Goal: Task Accomplishment & Management: Use online tool/utility

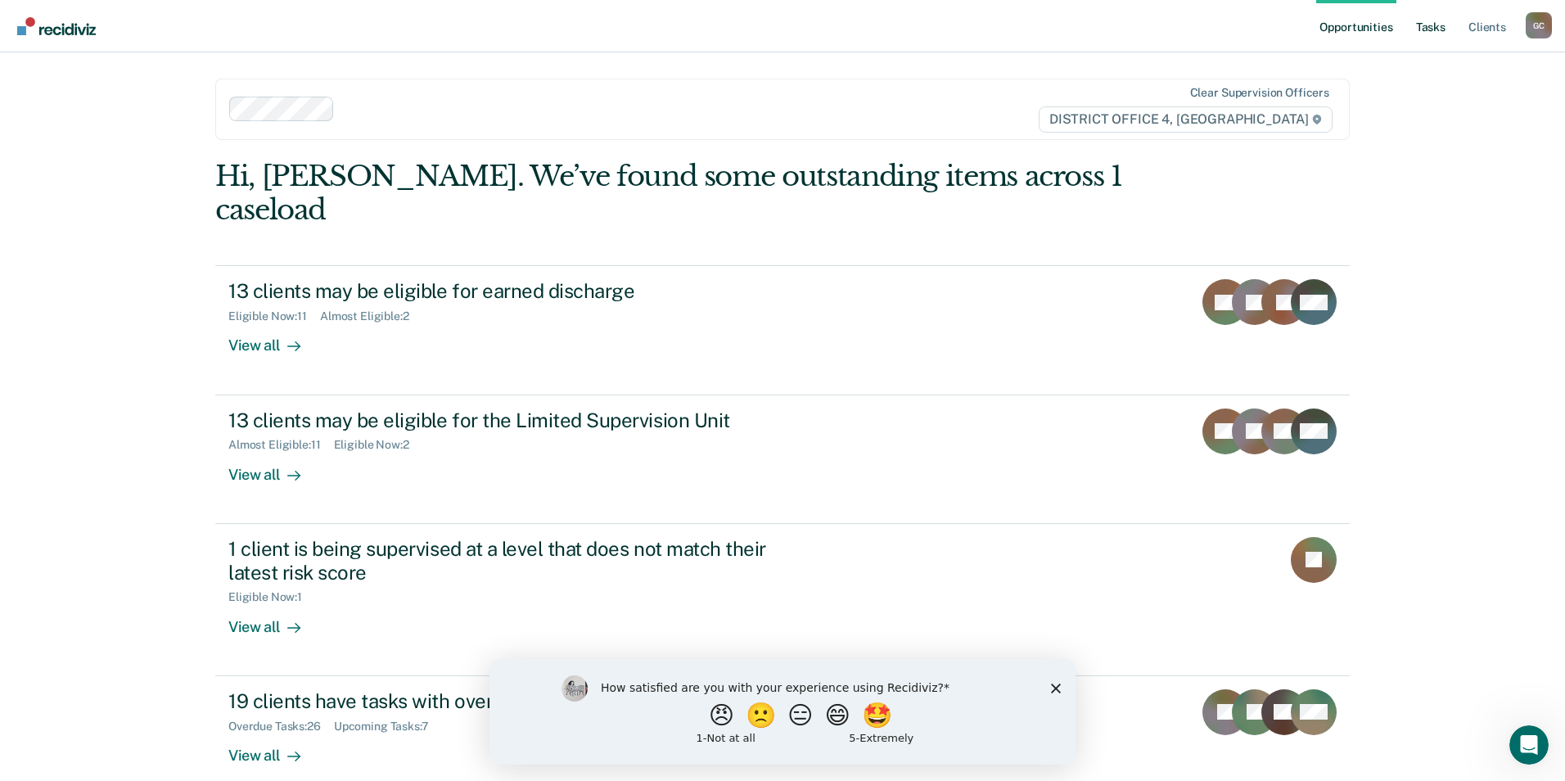
click at [1432, 34] on link "Tasks" at bounding box center [1431, 26] width 36 height 52
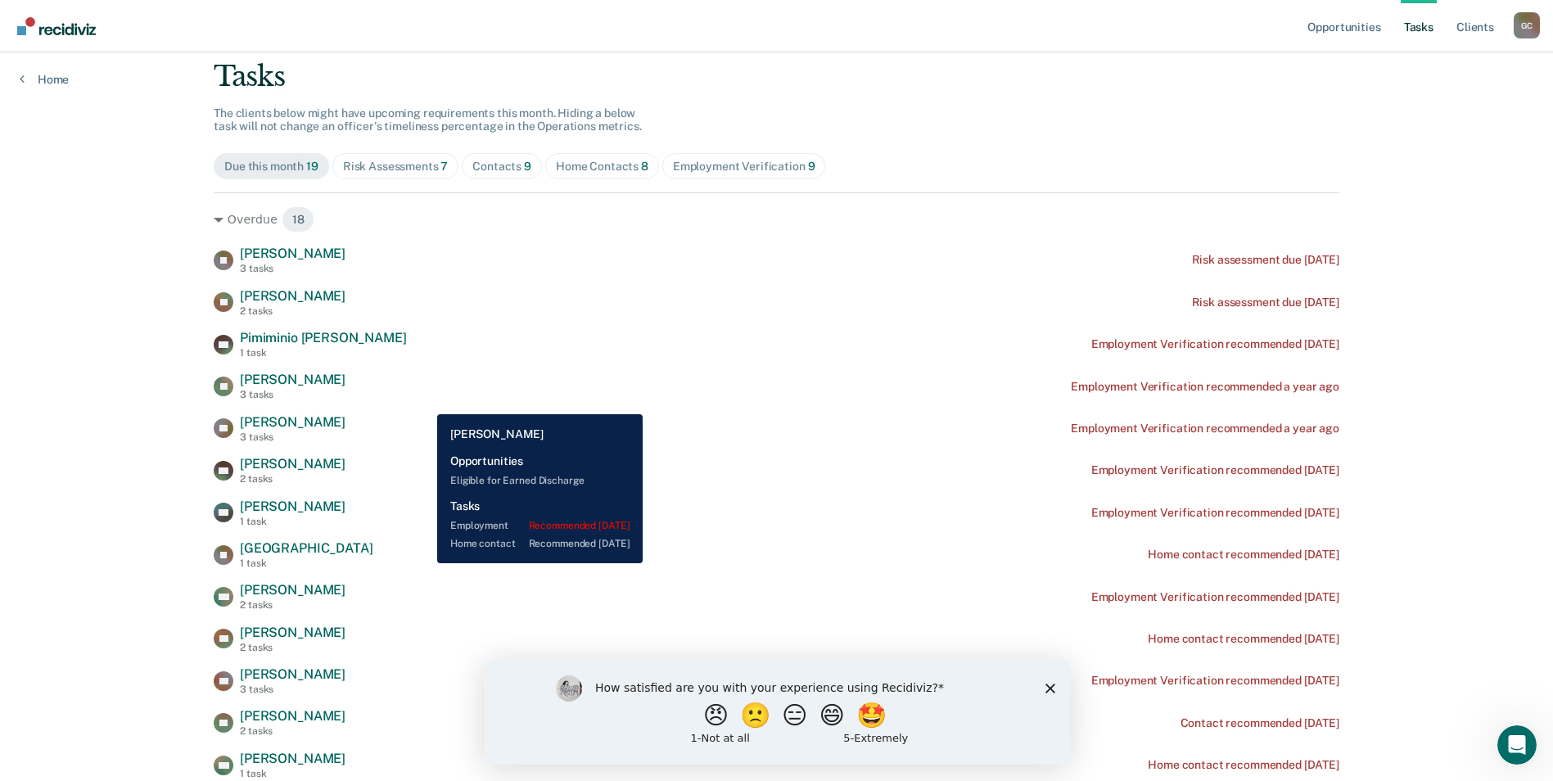
scroll to position [61, 0]
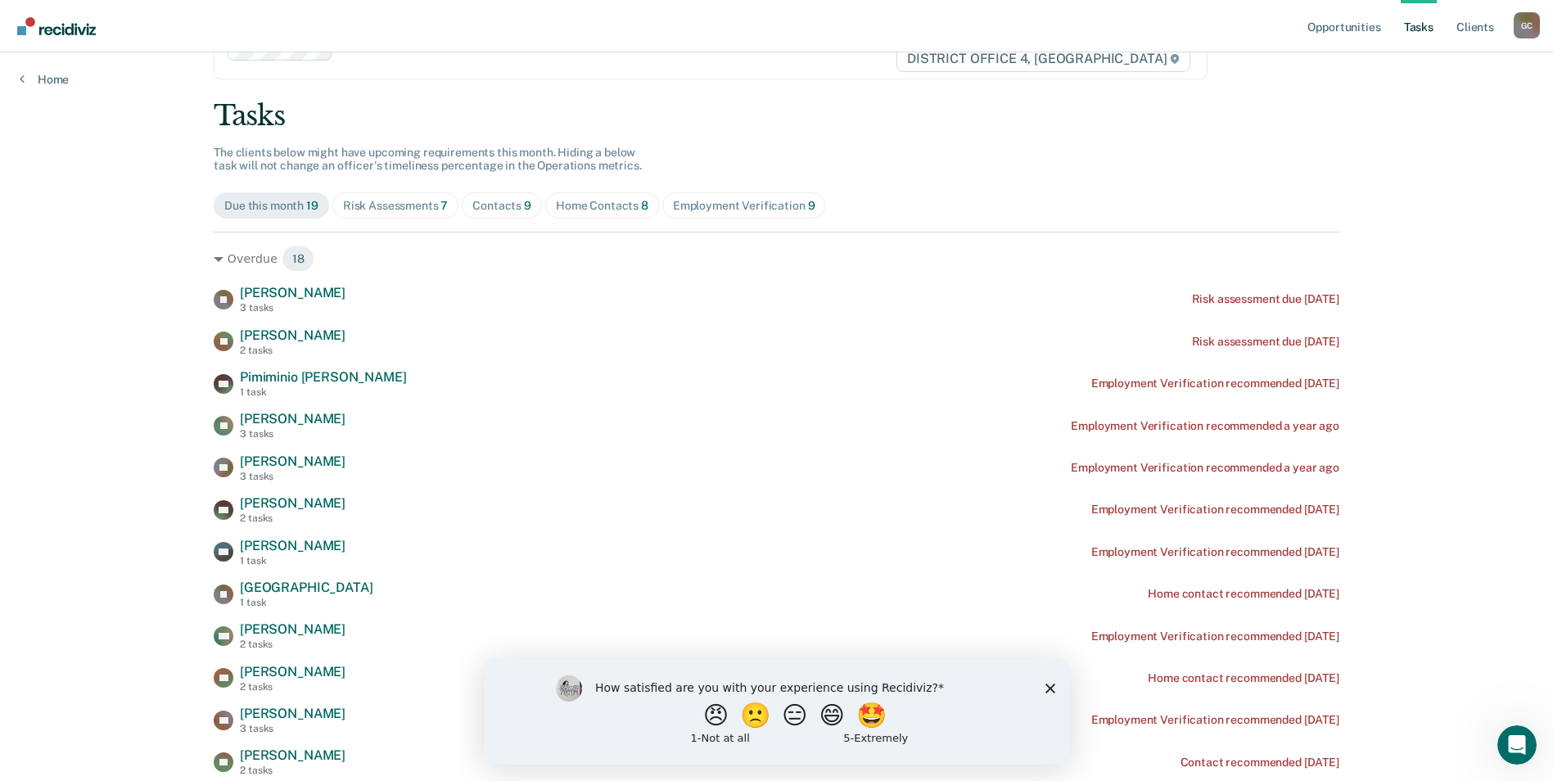
click at [397, 200] on div "Risk Assessments 7" at bounding box center [396, 206] width 106 height 14
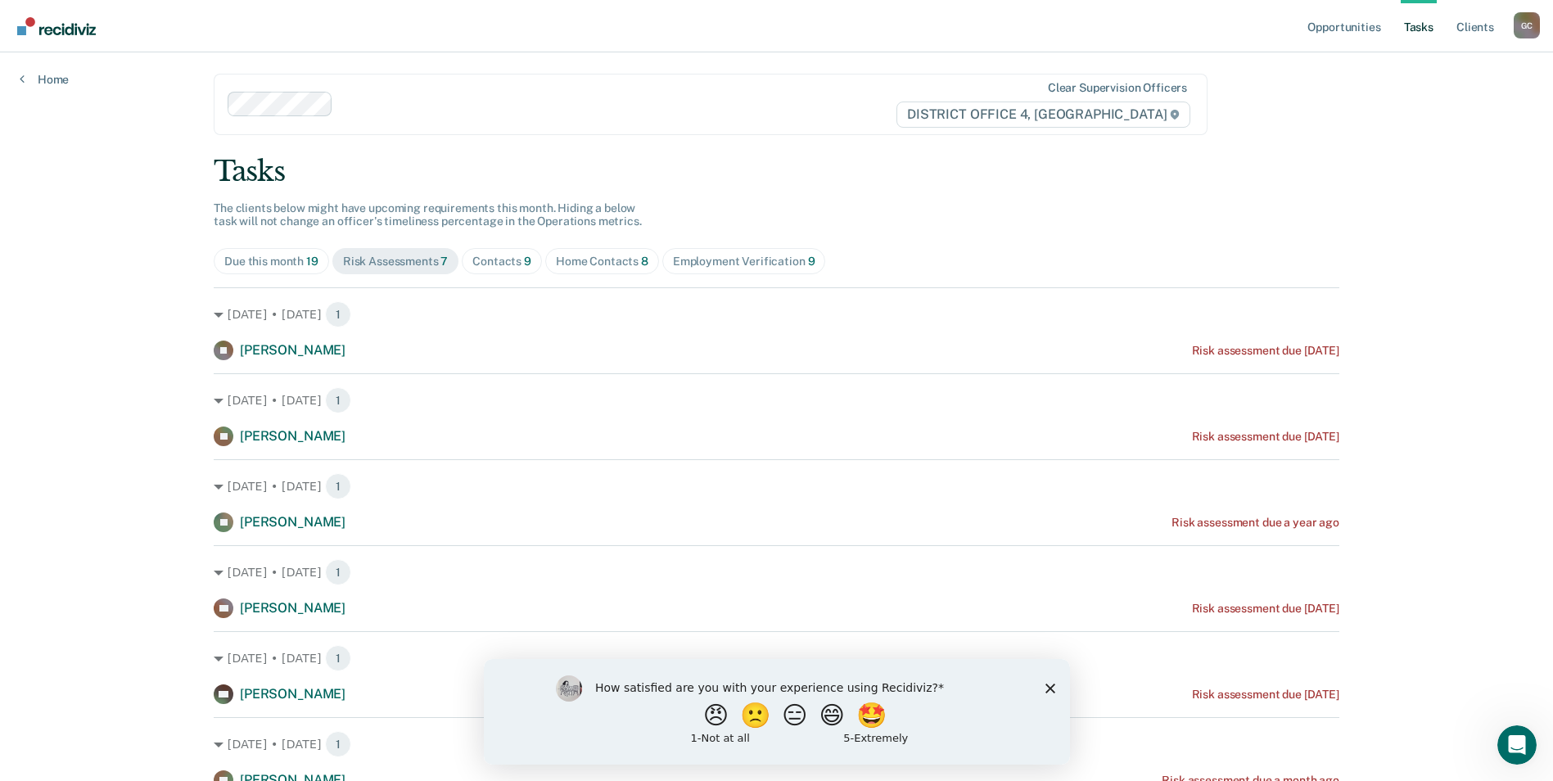
scroll to position [0, 0]
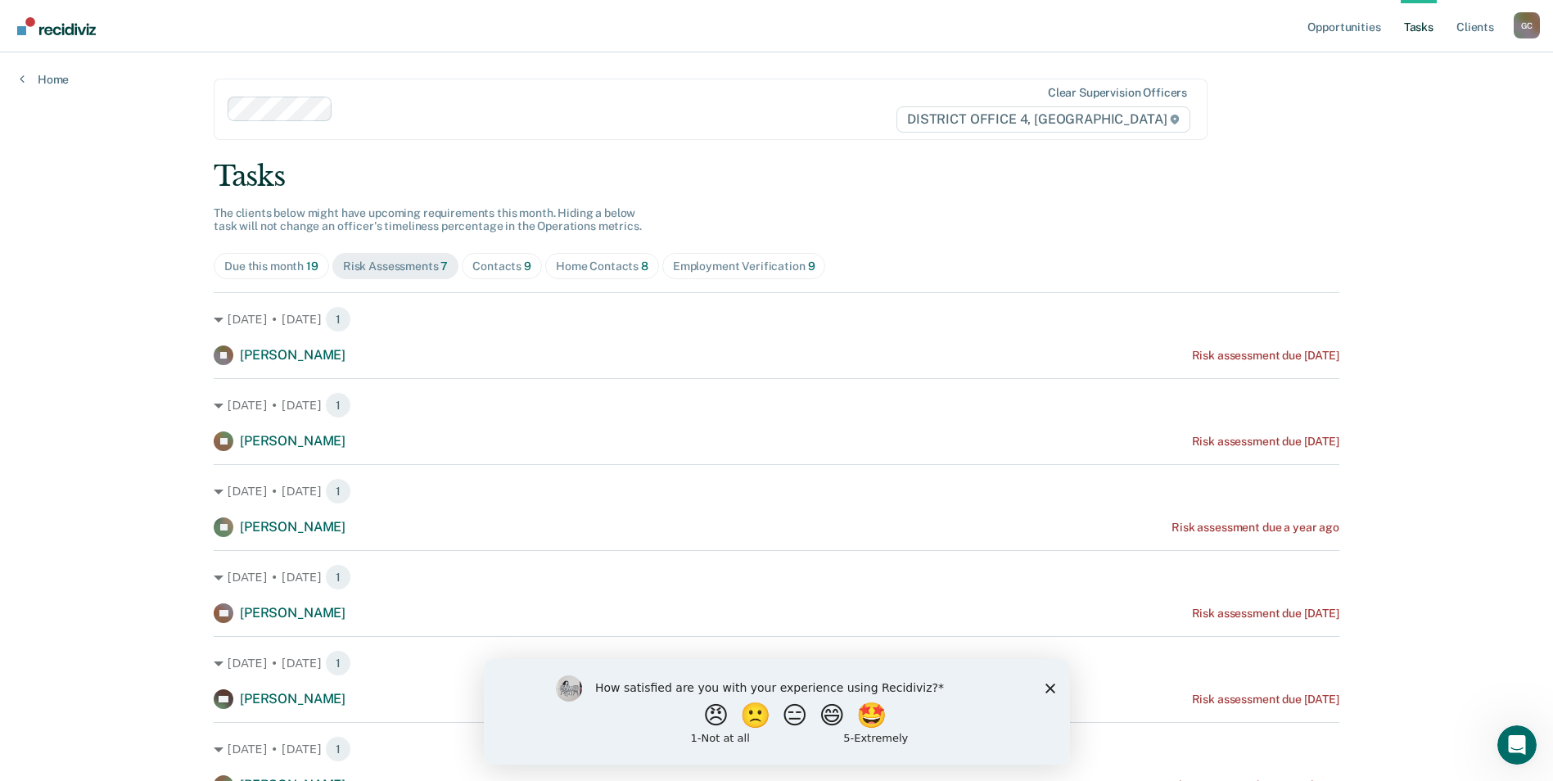
click at [506, 265] on div "Contacts 9" at bounding box center [501, 267] width 59 height 14
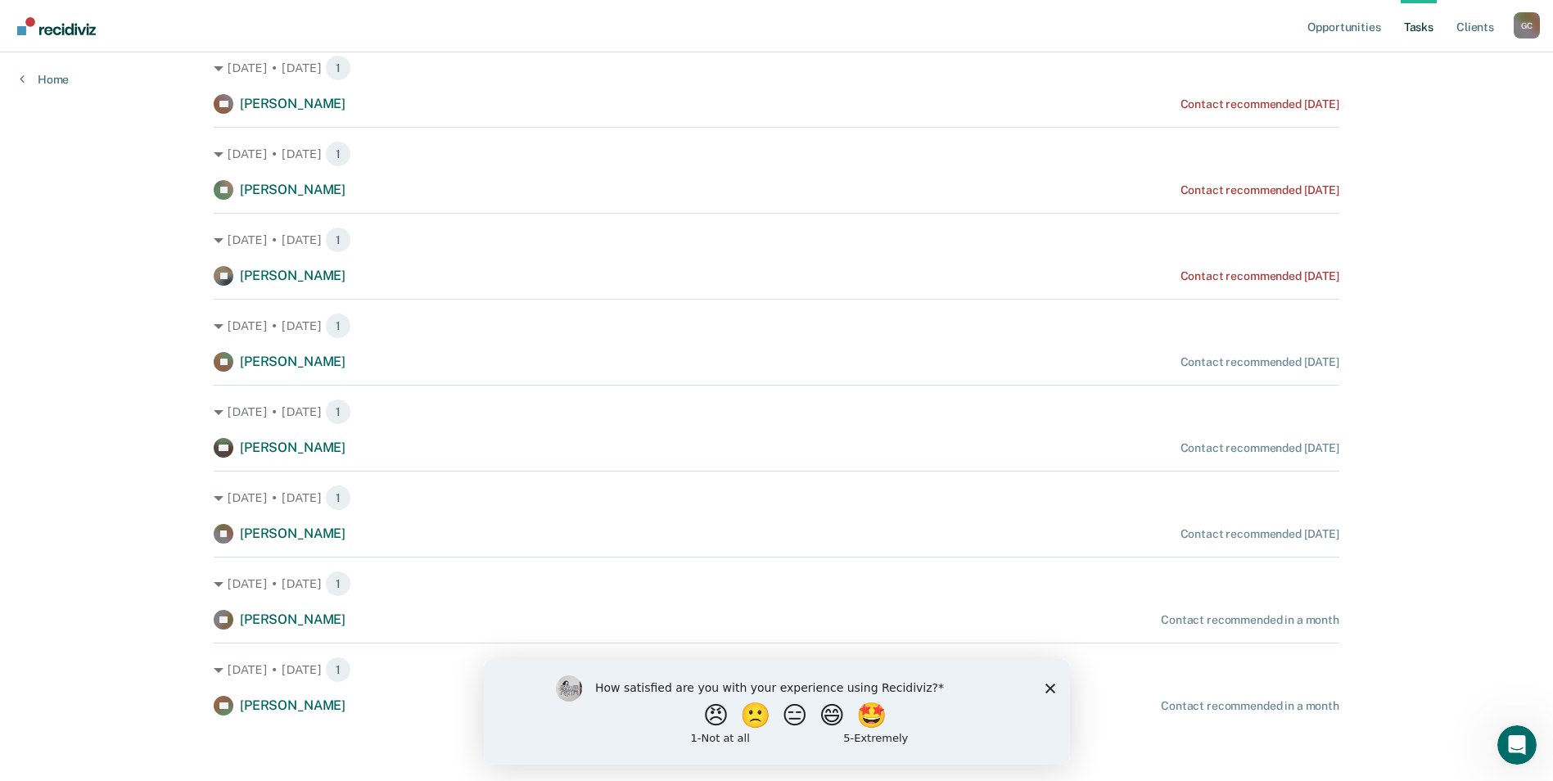
scroll to position [10, 0]
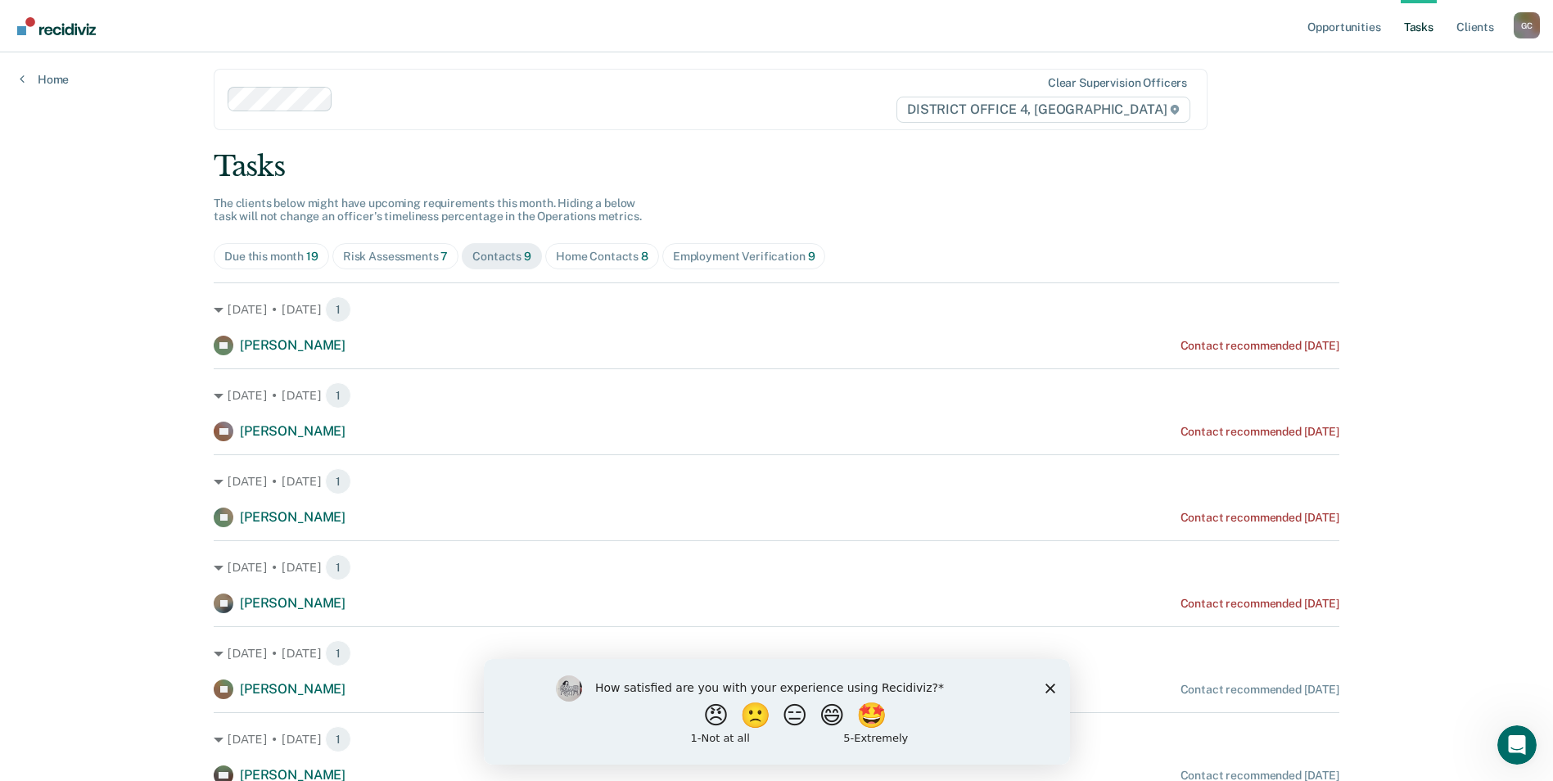
click at [259, 255] on div "Due this month 19" at bounding box center [271, 257] width 94 height 14
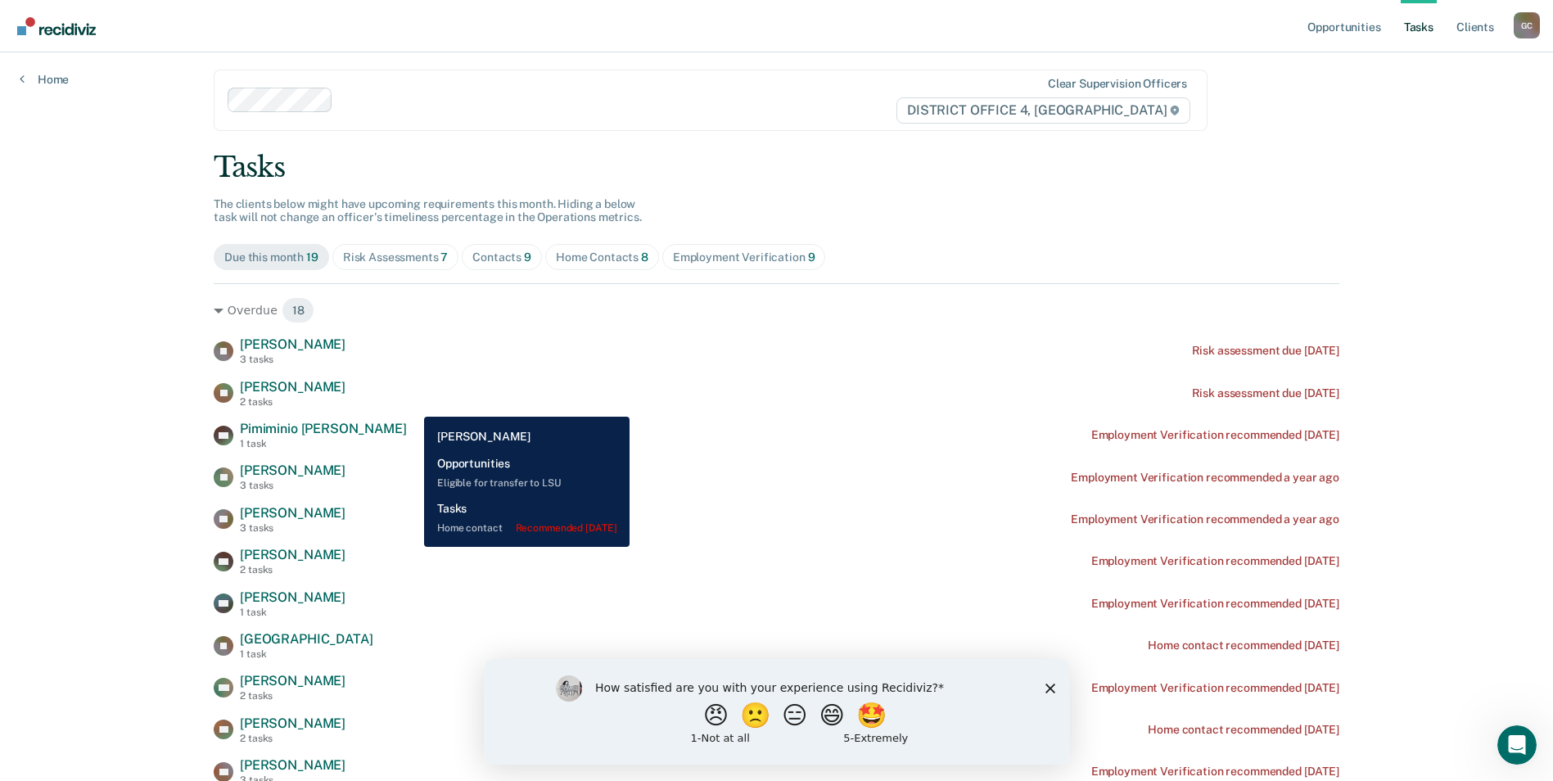
scroll to position [0, 0]
